Goal: Information Seeking & Learning: Learn about a topic

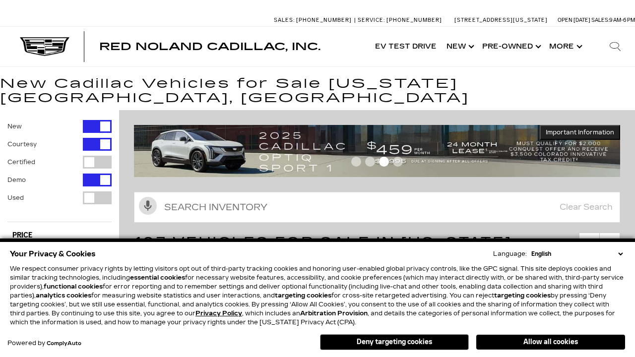
scroll to position [549, 0]
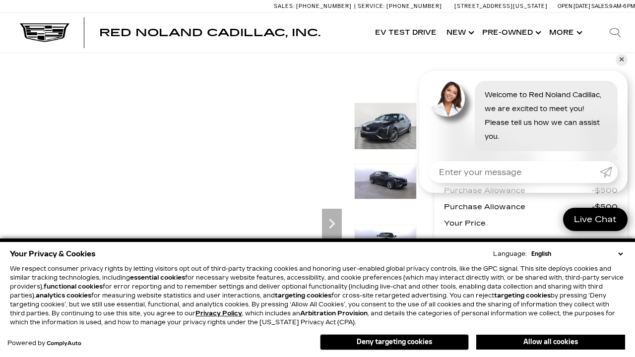
scroll to position [486, 0]
